Goal: Task Accomplishment & Management: Complete application form

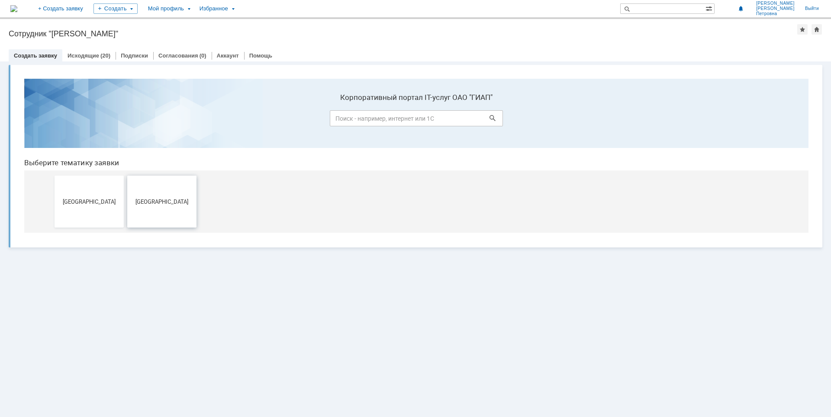
click at [168, 200] on span "[GEOGRAPHIC_DATA]" at bounding box center [162, 201] width 64 height 6
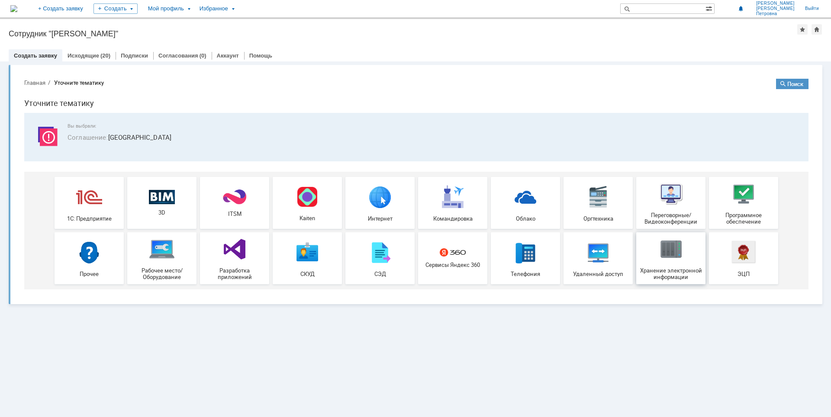
click at [696, 255] on div "Хранение электронной информации" at bounding box center [671, 258] width 64 height 44
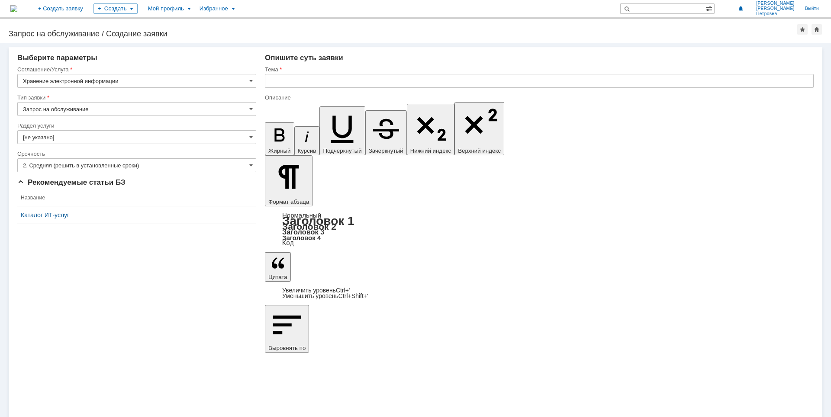
click at [92, 109] on input "Запрос на обслуживание" at bounding box center [136, 109] width 239 height 14
click at [98, 106] on input "Запрос на обслуживание" at bounding box center [136, 109] width 239 height 14
click at [95, 163] on input "2. Средняя (решить в установленные сроки)" at bounding box center [136, 165] width 239 height 14
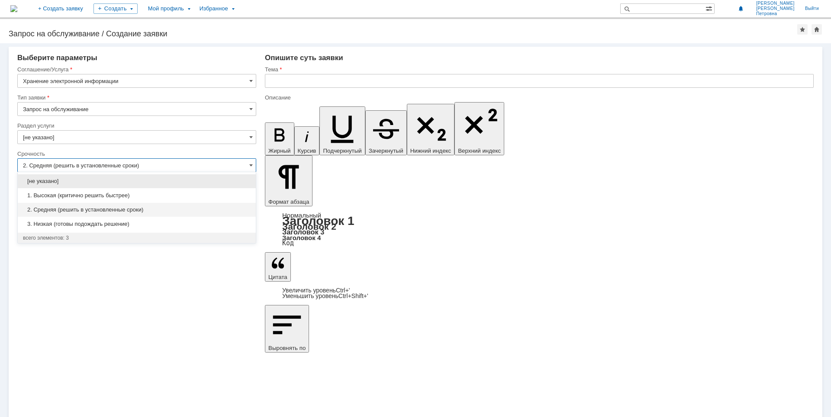
click at [95, 163] on input "2. Средняя (решить в установленные сроки)" at bounding box center [136, 165] width 239 height 14
type input "Запрос на обслуживание"
click at [91, 135] on input "[не указано]" at bounding box center [136, 137] width 239 height 14
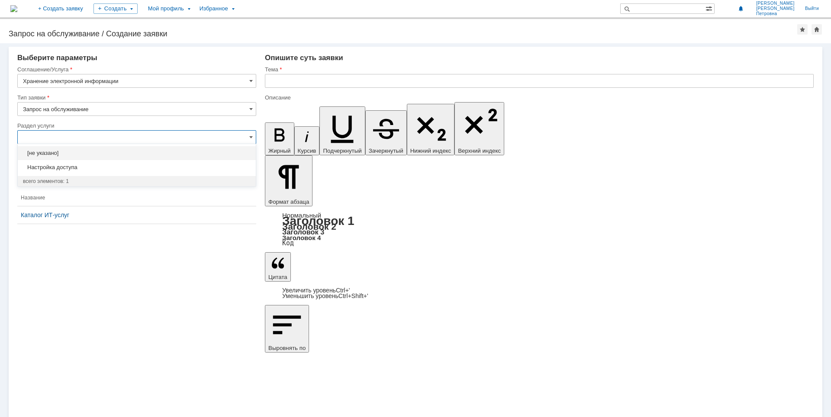
type input "2. Средняя (решить в установленные сроки)"
click at [91, 168] on span "Настройка доступа" at bounding box center [137, 167] width 228 height 7
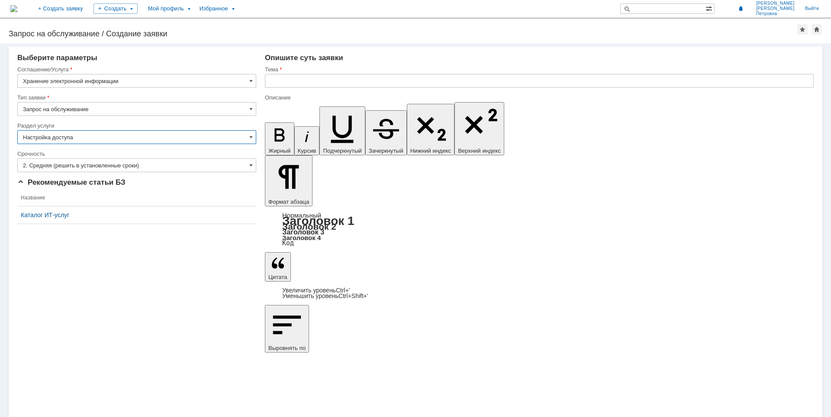
type input "Настройка доступа"
drag, startPoint x: 274, startPoint y: 3091, endPoint x: 375, endPoint y: 3093, distance: 101.3
copy div "Прошу предоставить доступ к папке"
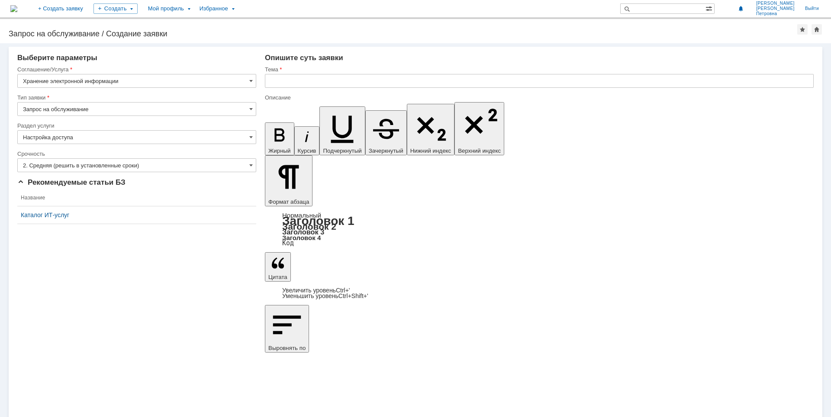
click at [340, 81] on input "text" at bounding box center [539, 81] width 549 height 14
type input "Прошу предоставить доступ к папке"
